Goal: Task Accomplishment & Management: Manage account settings

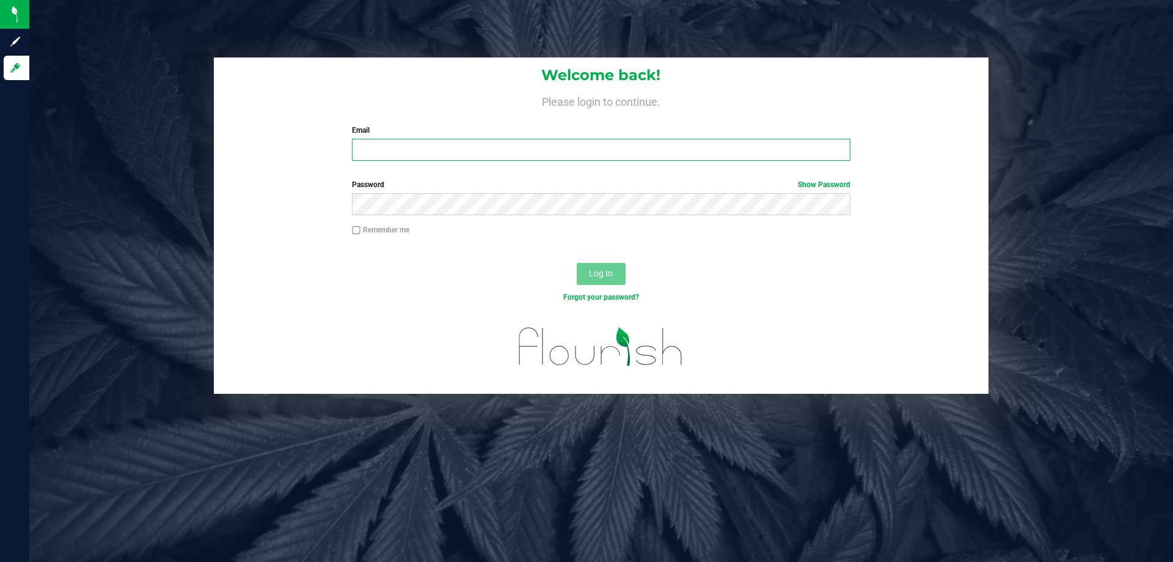
click at [662, 153] on input "Email" at bounding box center [601, 150] width 498 height 22
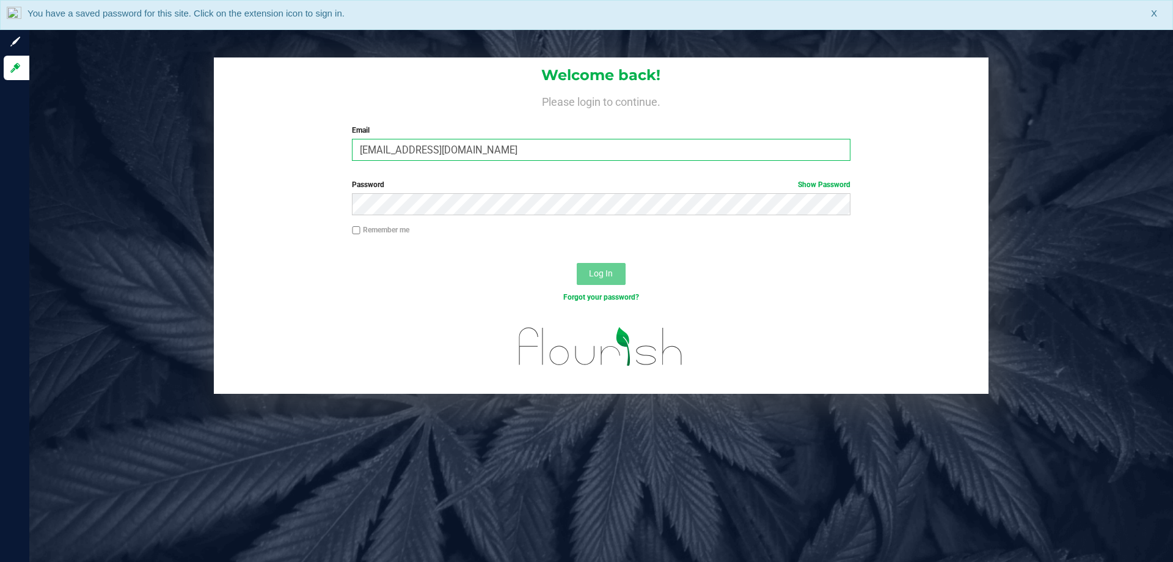
type input "[EMAIL_ADDRESS][DOMAIN_NAME]"
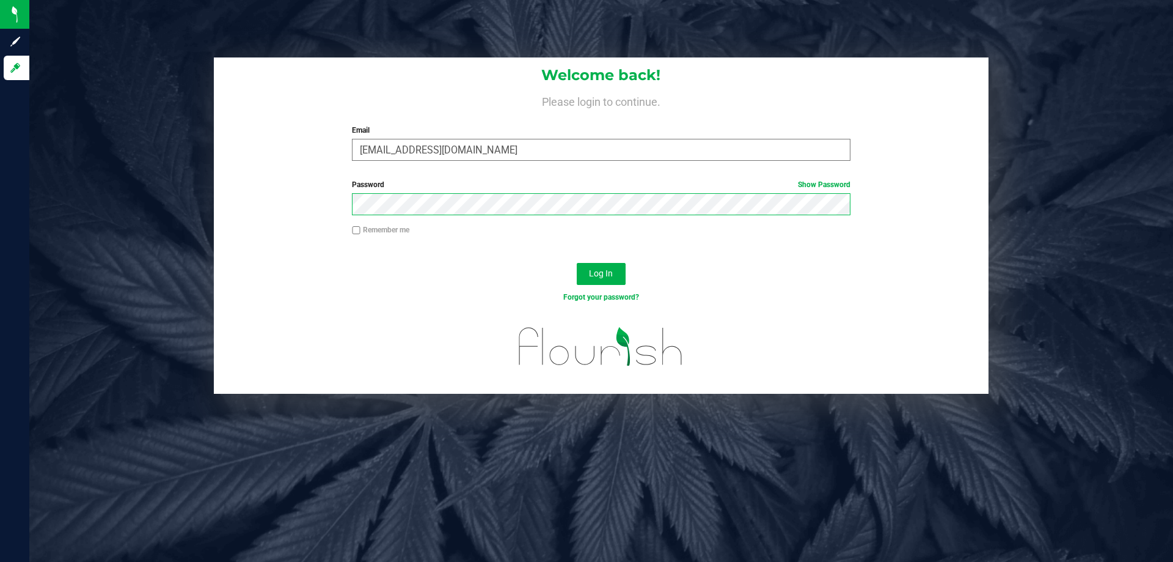
click at [577, 263] on button "Log In" at bounding box center [601, 274] width 49 height 22
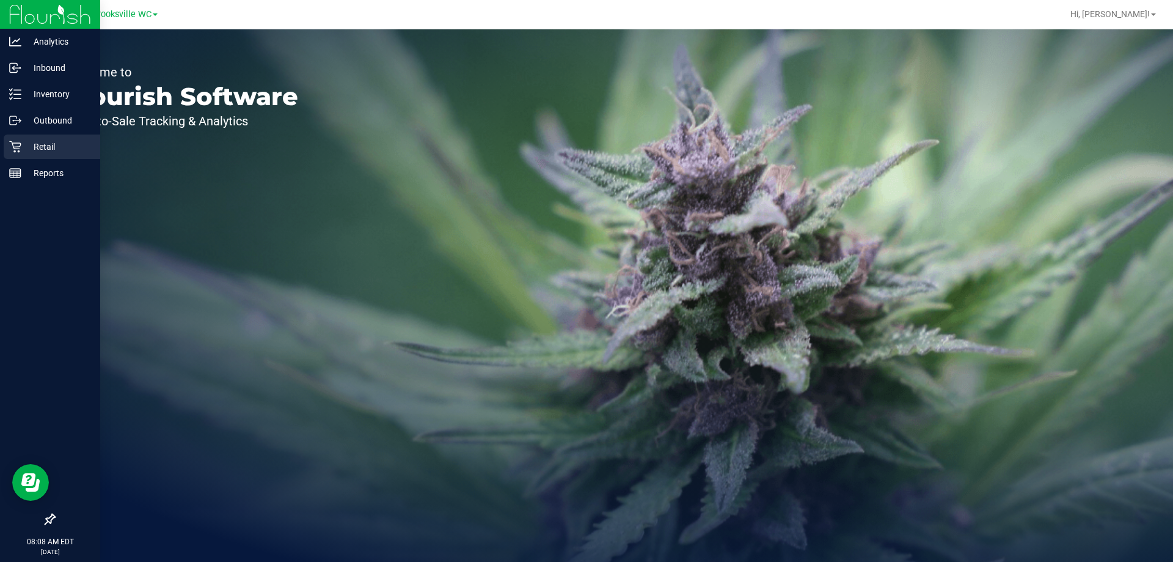
click at [24, 145] on p "Retail" at bounding box center [57, 146] width 73 height 15
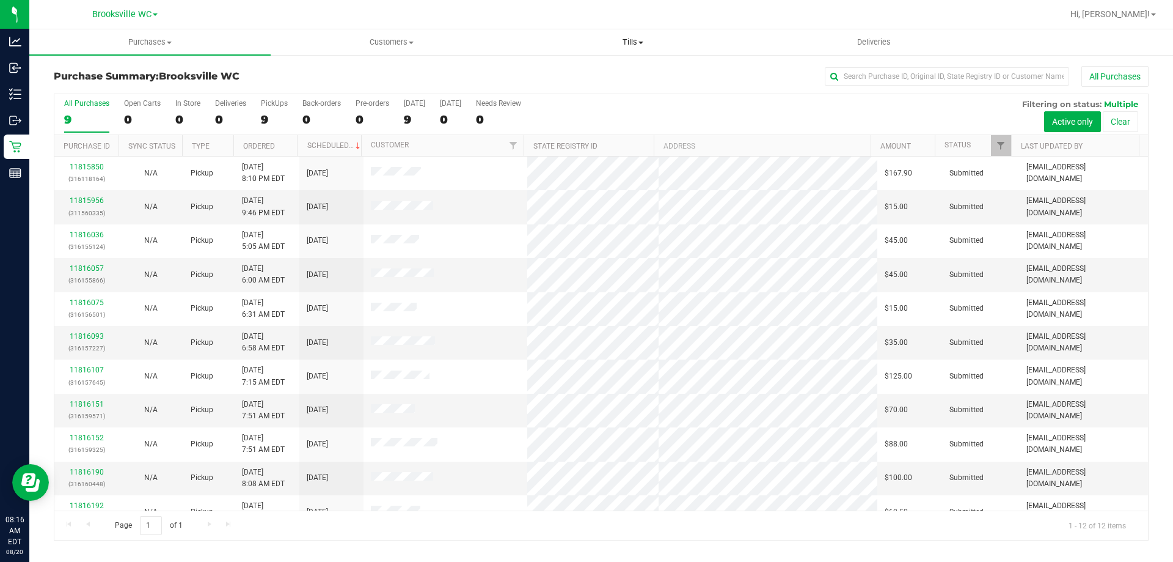
click at [627, 40] on span "Tills" at bounding box center [633, 42] width 240 height 11
click at [626, 67] on li "Manage tills" at bounding box center [632, 74] width 241 height 15
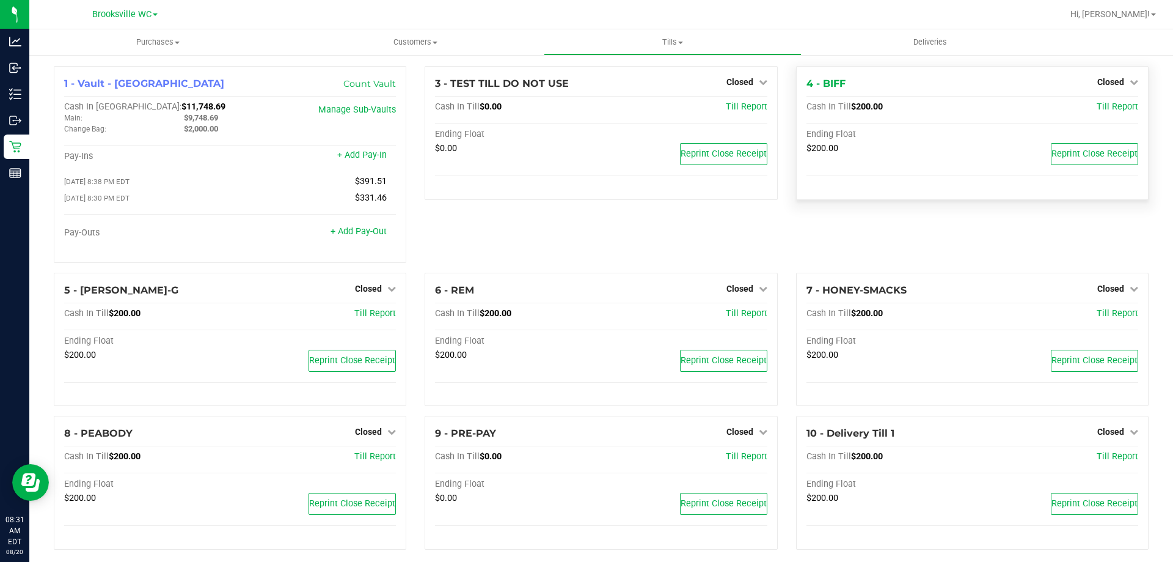
click at [1107, 90] on div "4 - BIFF Closed Open Till" at bounding box center [973, 83] width 332 height 15
click at [1109, 83] on span "Closed" at bounding box center [1111, 82] width 27 height 10
click at [1095, 115] on div "Open Till" at bounding box center [1110, 107] width 90 height 15
click at [1096, 108] on link "Open Till" at bounding box center [1111, 108] width 32 height 10
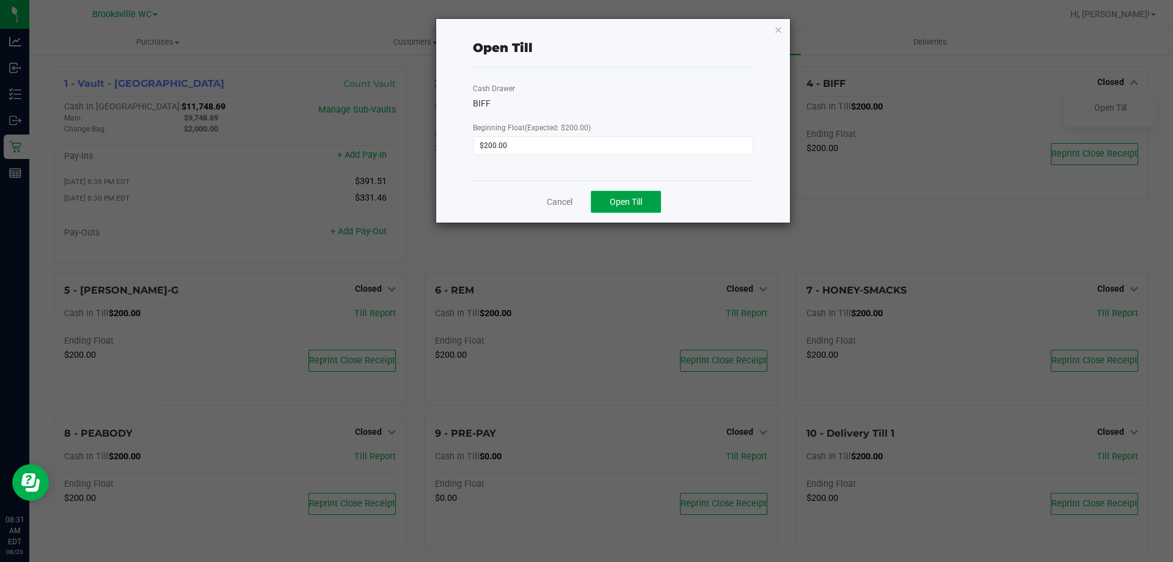
click at [640, 197] on span "Open Till" at bounding box center [626, 202] width 32 height 10
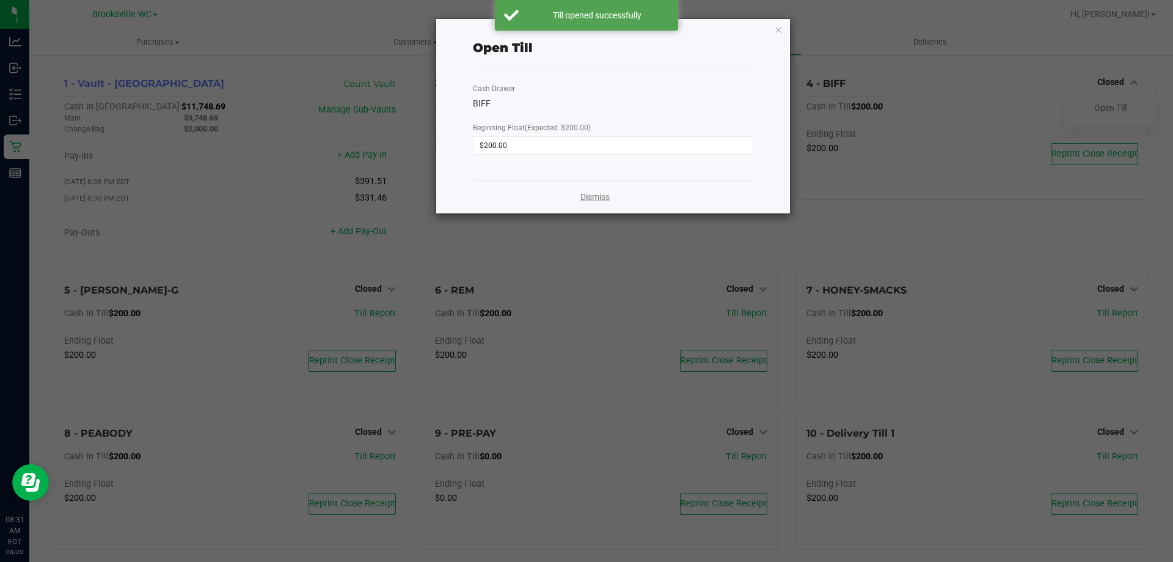
click at [586, 200] on link "Dismiss" at bounding box center [595, 197] width 29 height 13
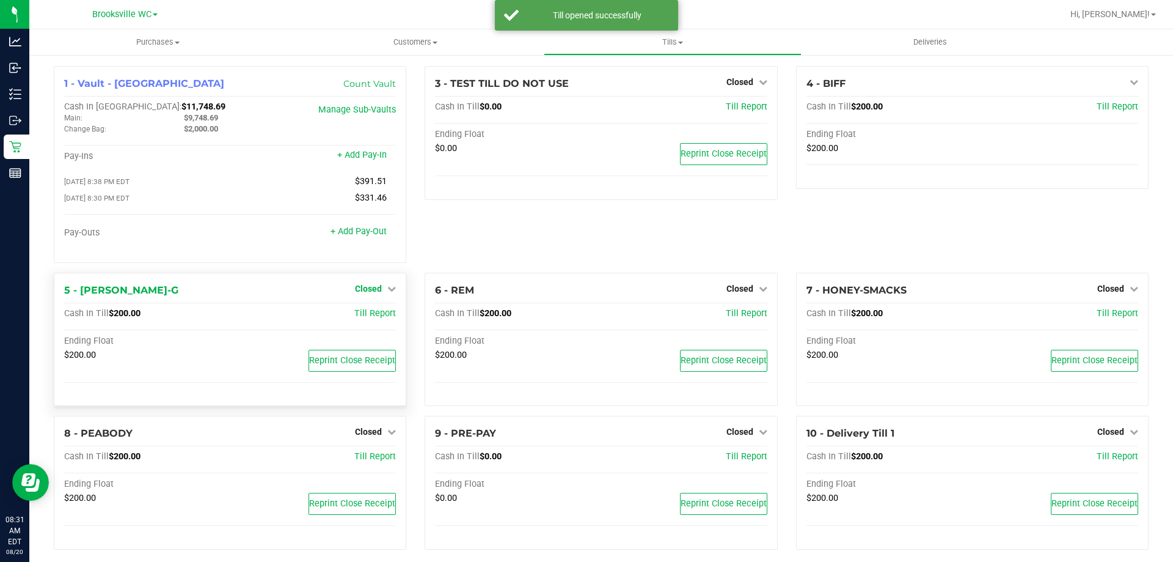
click at [368, 290] on span "Closed" at bounding box center [368, 289] width 27 height 10
click at [371, 314] on link "Open Till" at bounding box center [368, 314] width 32 height 10
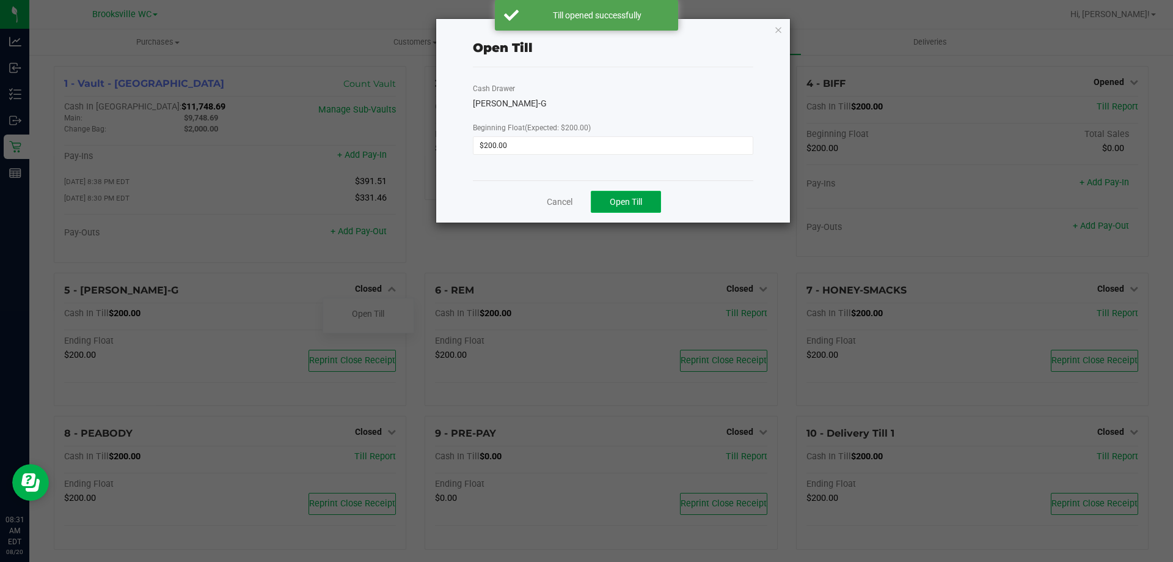
click at [631, 197] on span "Open Till" at bounding box center [626, 202] width 32 height 10
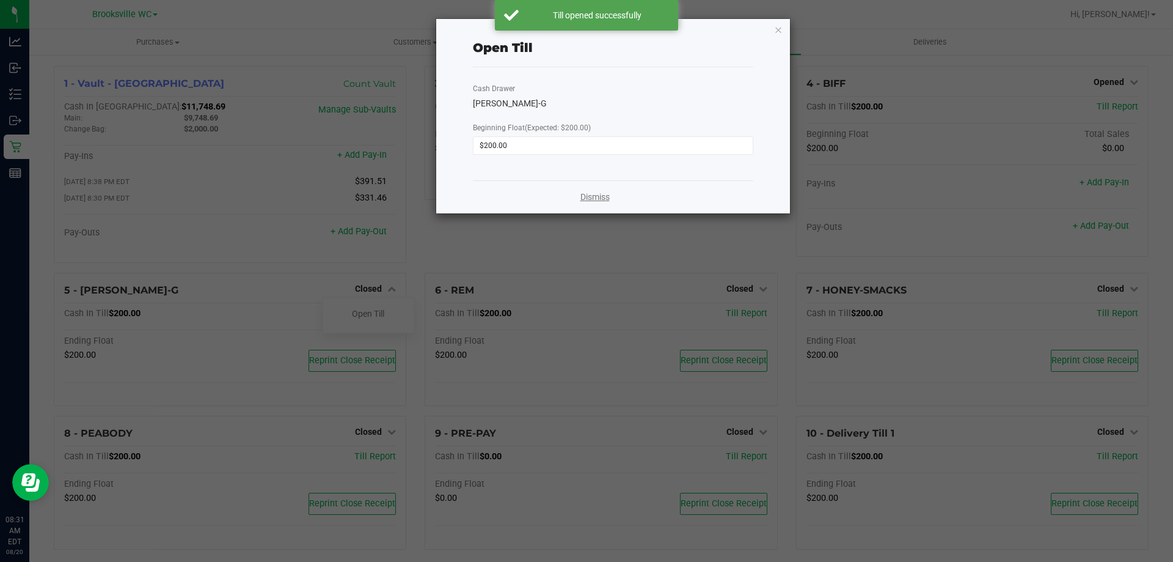
click at [600, 196] on link "Dismiss" at bounding box center [595, 197] width 29 height 13
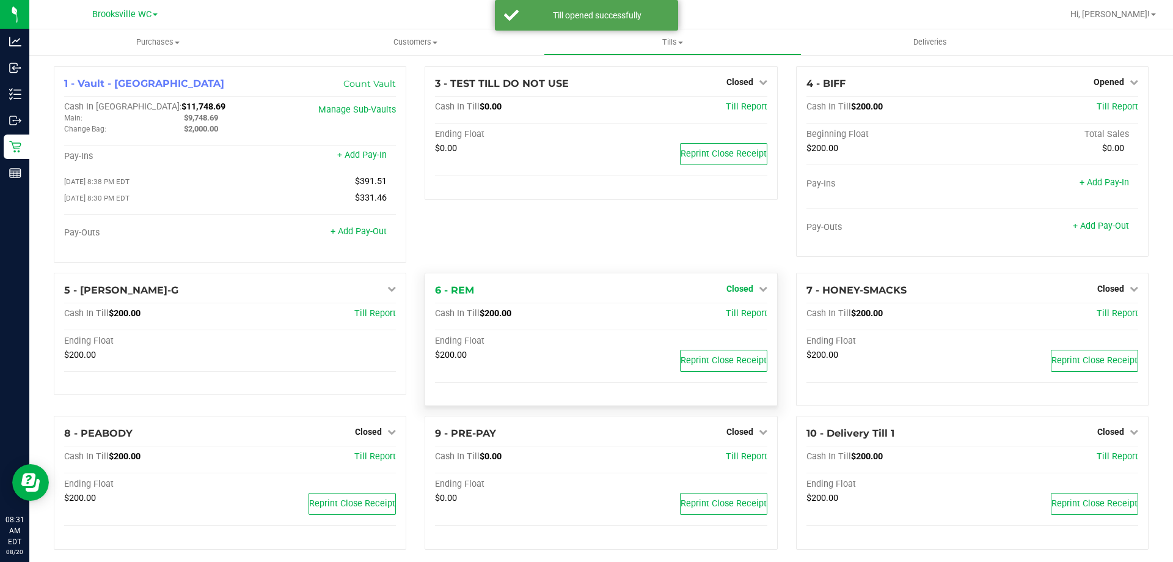
click at [730, 293] on span "Closed" at bounding box center [740, 289] width 27 height 10
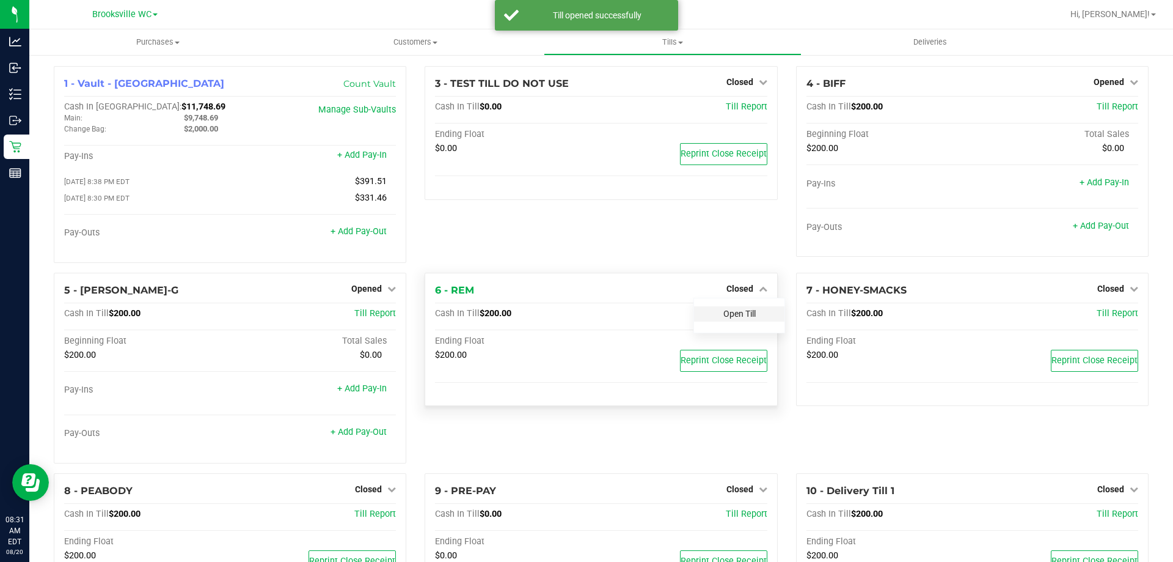
click at [724, 318] on link "Open Till" at bounding box center [740, 314] width 32 height 10
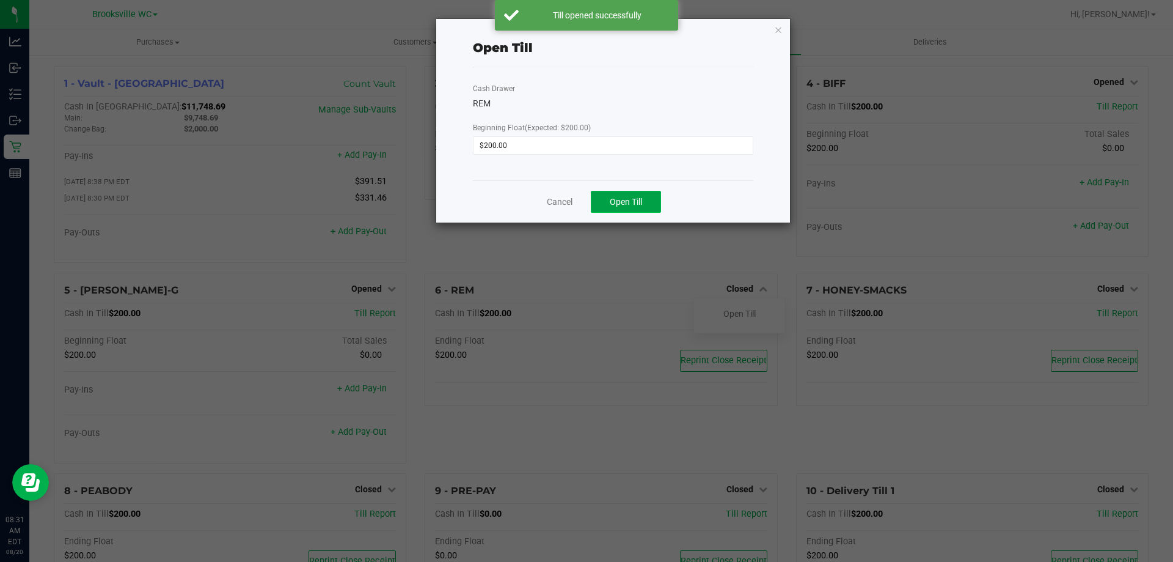
click at [622, 199] on span "Open Till" at bounding box center [626, 202] width 32 height 10
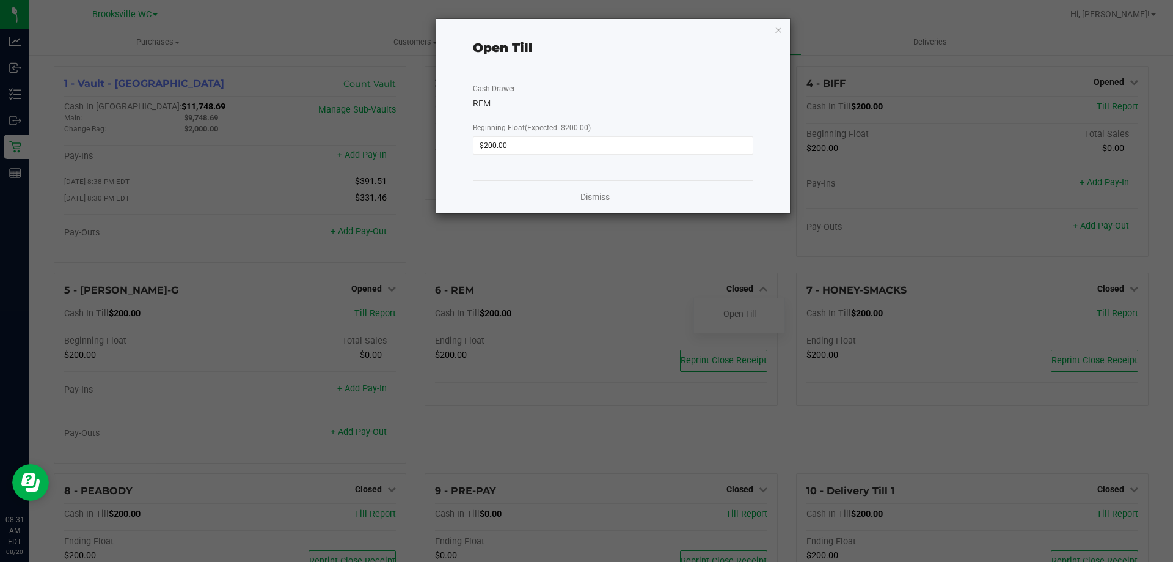
click at [597, 197] on link "Dismiss" at bounding box center [595, 197] width 29 height 13
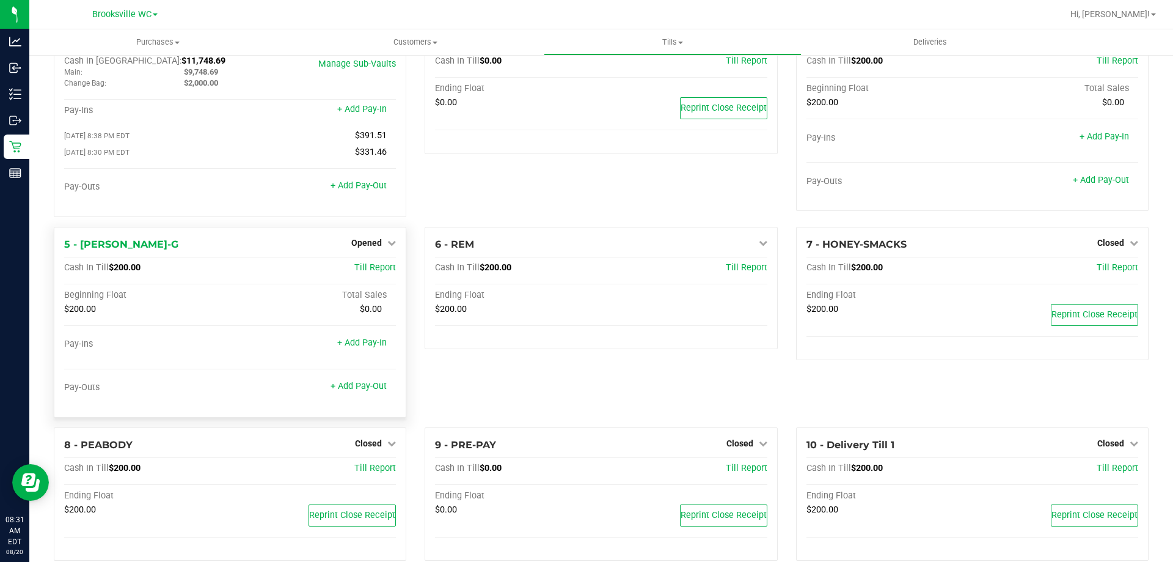
scroll to position [69, 0]
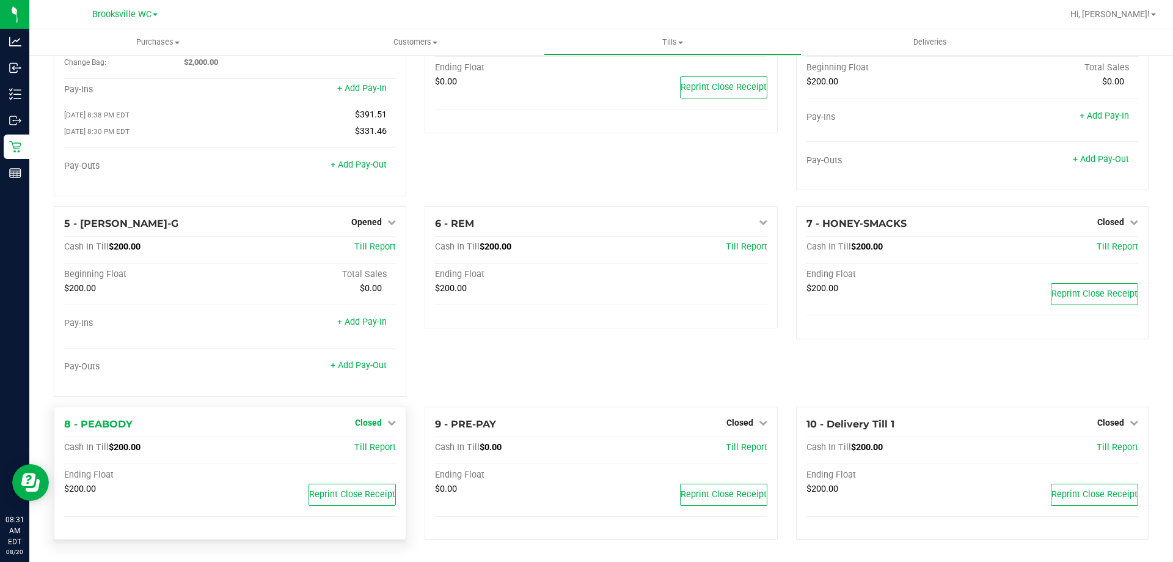
click at [372, 423] on span "Closed" at bounding box center [368, 422] width 27 height 10
click at [371, 449] on link "Open Till" at bounding box center [368, 447] width 32 height 10
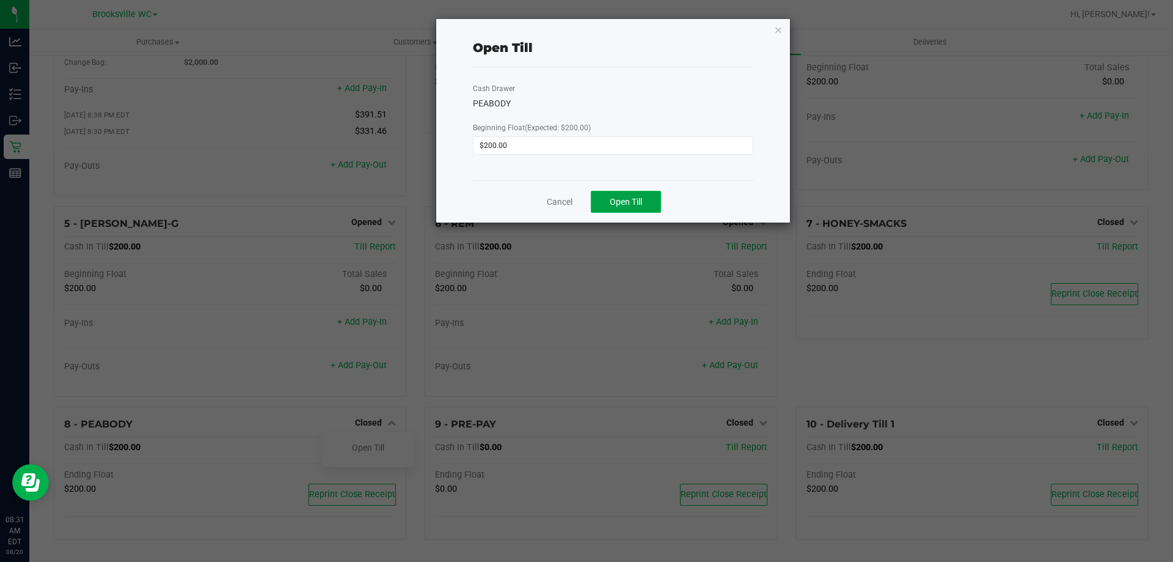
click at [626, 199] on span "Open Till" at bounding box center [626, 202] width 32 height 10
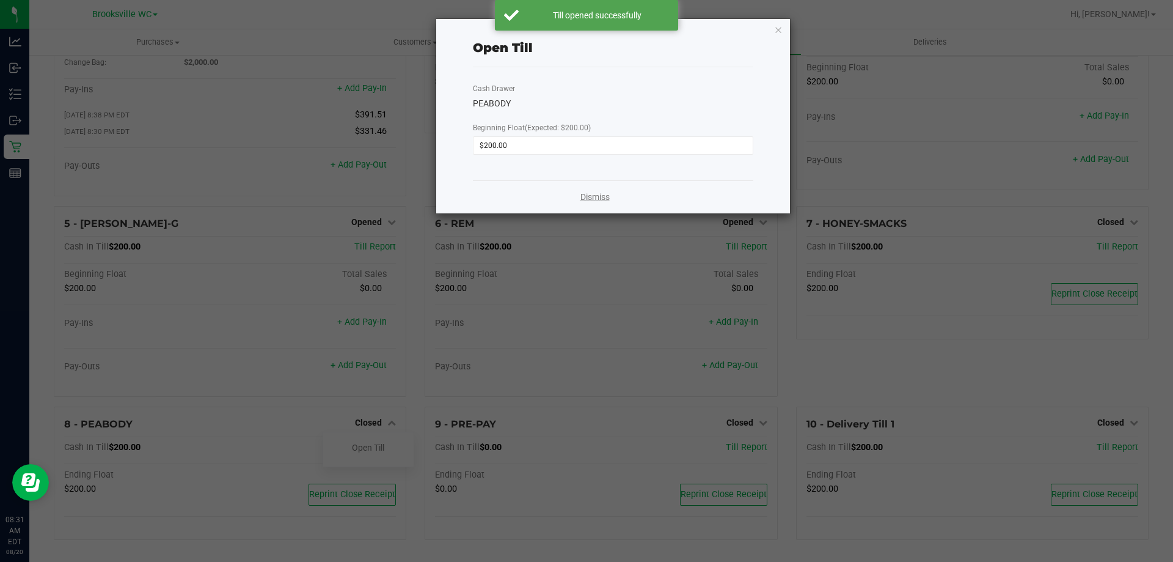
click at [602, 196] on link "Dismiss" at bounding box center [595, 197] width 29 height 13
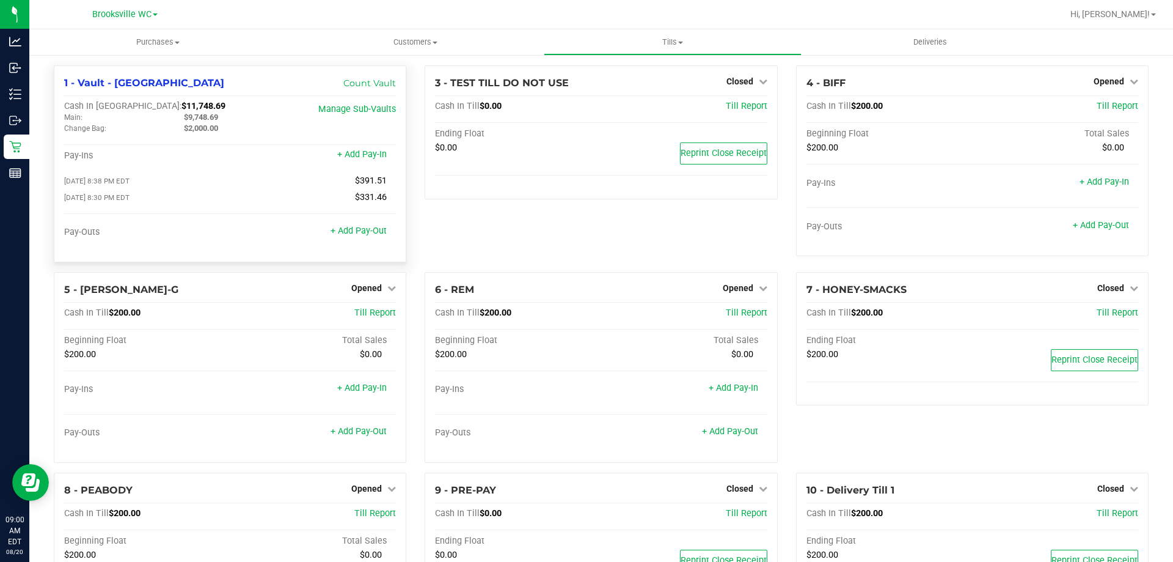
scroll to position [0, 0]
click at [354, 234] on link "+ Add Pay-Out" at bounding box center [359, 231] width 56 height 10
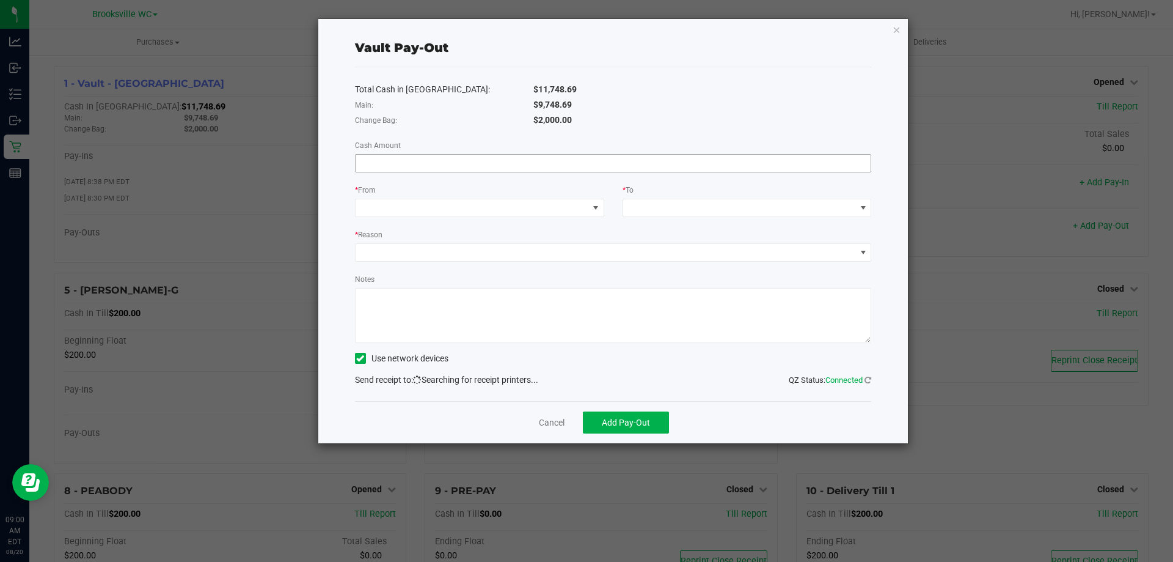
click at [518, 165] on input at bounding box center [614, 163] width 516 height 17
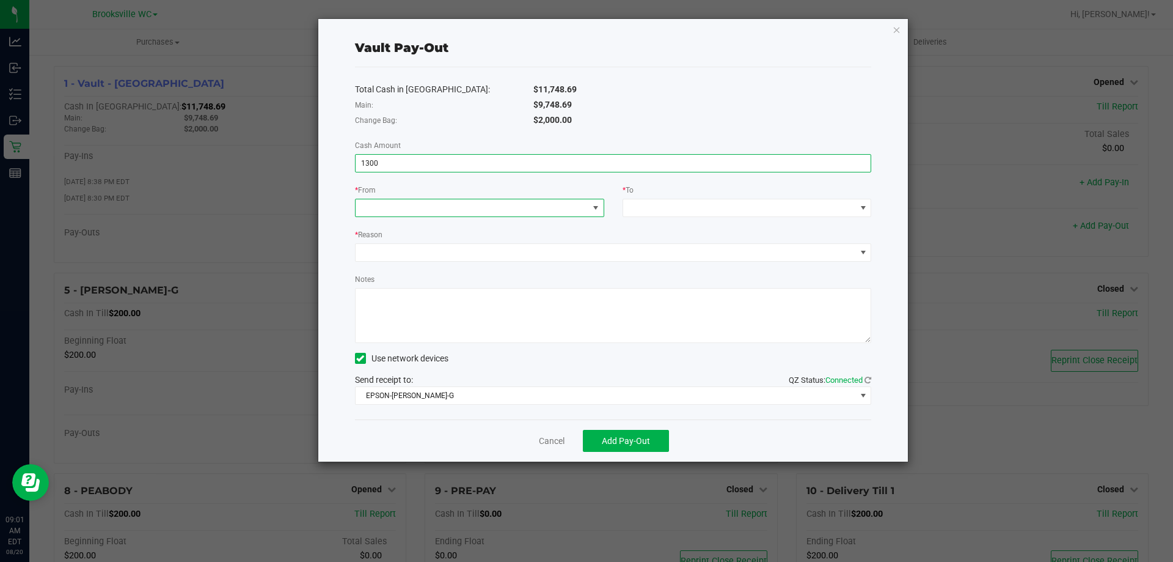
type input "$1,300.00"
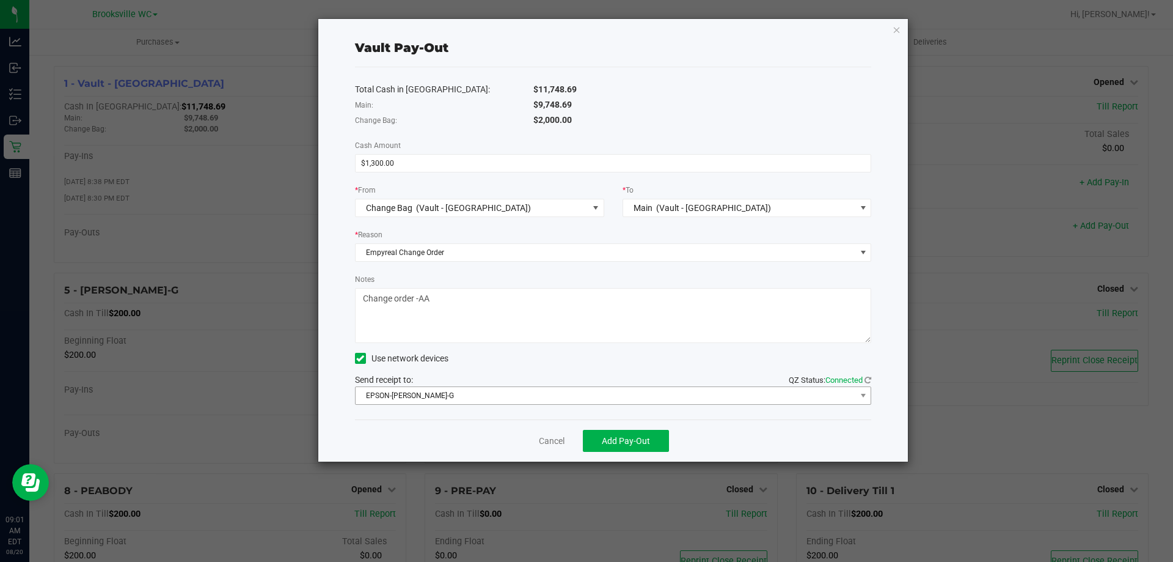
type textarea "Change order -AA"
click at [732, 390] on span "EPSON-[PERSON_NAME]-G" at bounding box center [606, 395] width 501 height 17
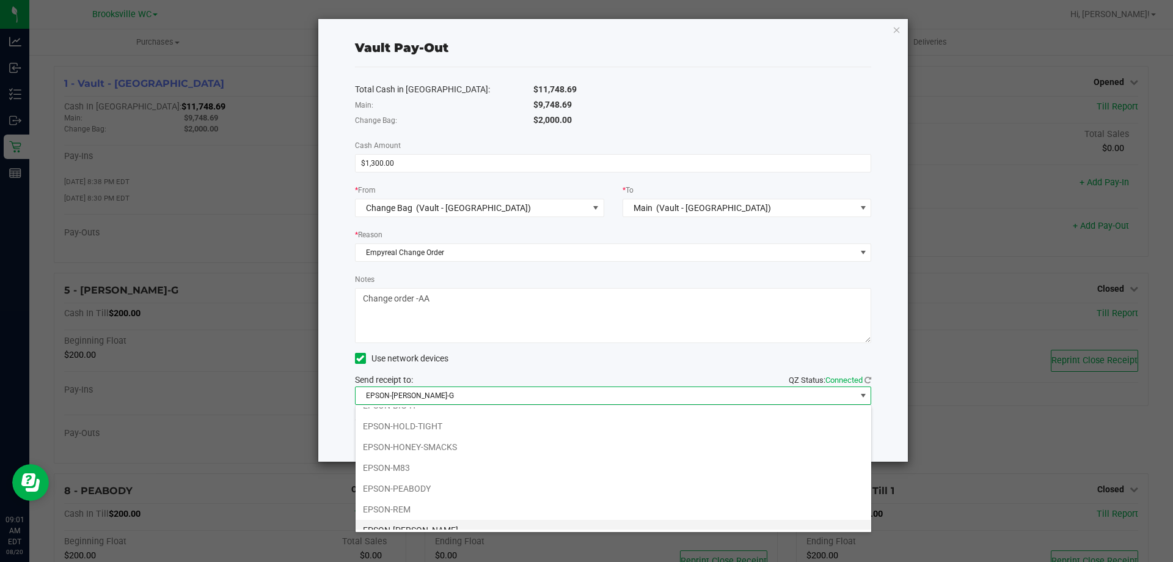
scroll to position [106, 0]
click at [677, 513] on li "EPSON-SMEE" at bounding box center [614, 518] width 516 height 21
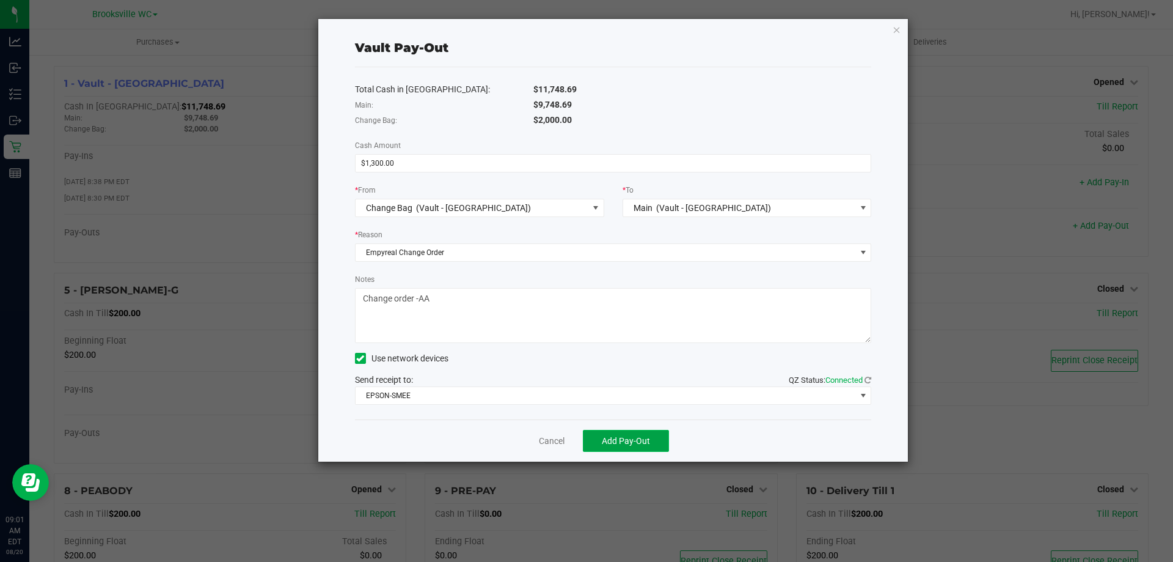
click at [640, 430] on button "Add Pay-Out" at bounding box center [626, 441] width 86 height 22
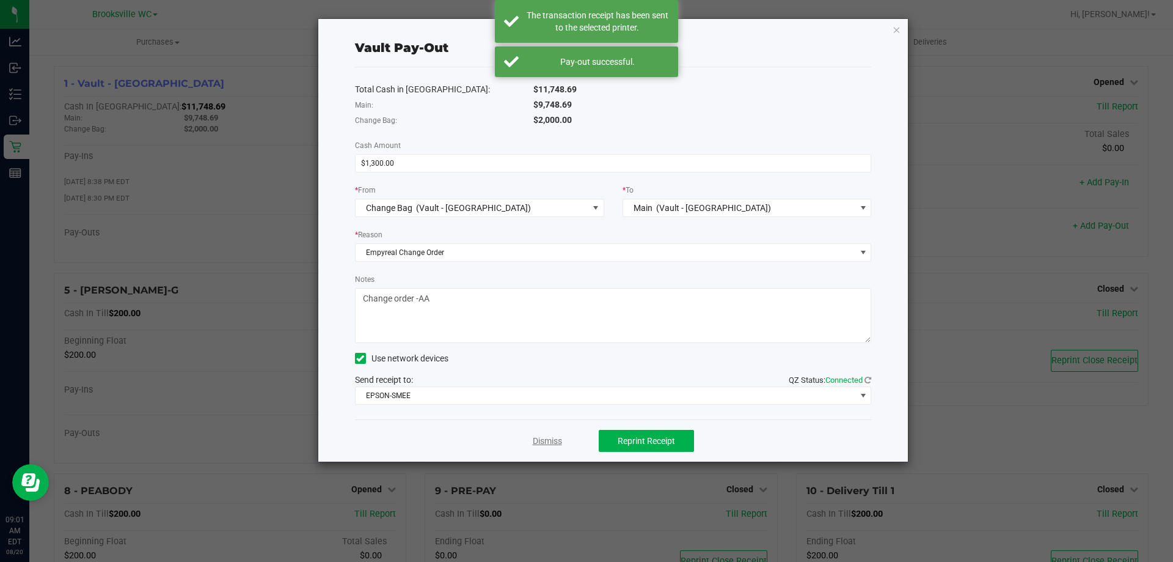
click at [548, 435] on link "Dismiss" at bounding box center [547, 441] width 29 height 13
